Goal: Task Accomplishment & Management: Manage account settings

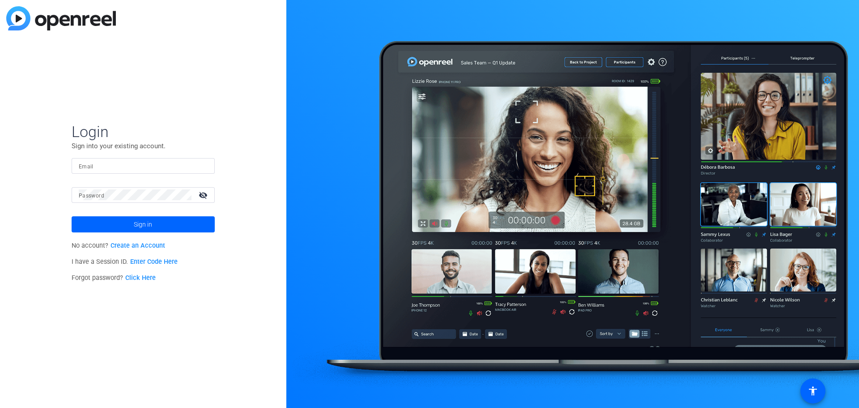
click at [117, 165] on input "Email" at bounding box center [143, 165] width 129 height 11
click at [92, 165] on input "[EMAIL_ADDRESS][DOMAIN_NAME]" at bounding box center [143, 165] width 129 height 11
type input "[EMAIL_ADDRESS][DOMAIN_NAME]"
click at [142, 224] on span "Sign in" at bounding box center [143, 224] width 18 height 22
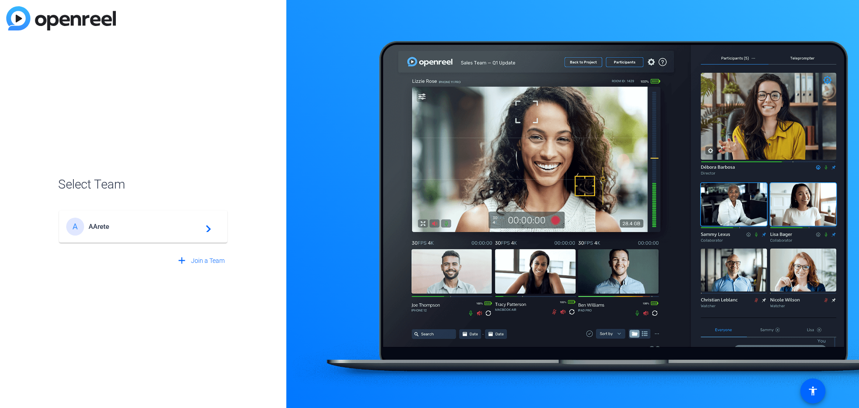
click at [141, 224] on span "AArete" at bounding box center [145, 226] width 112 height 8
